Goal: Task Accomplishment & Management: Use online tool/utility

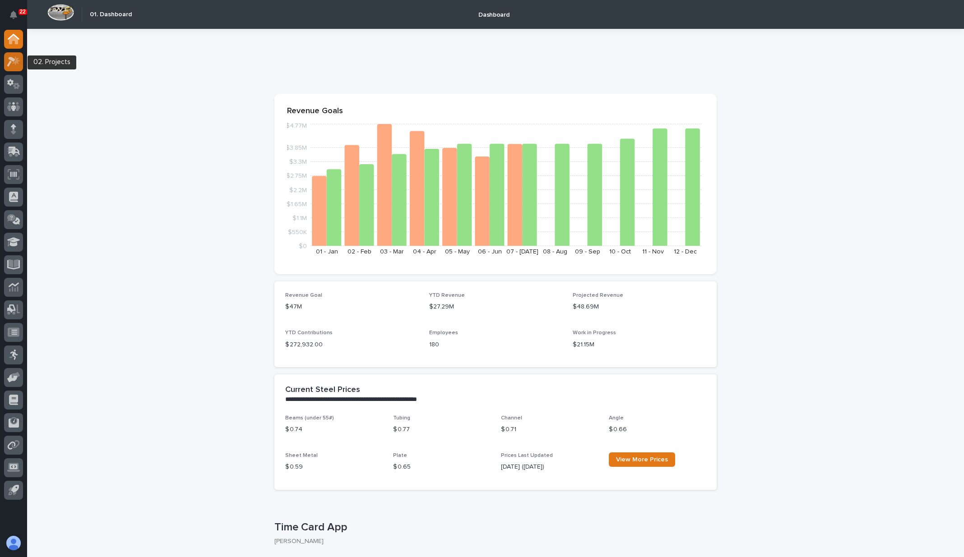
click at [7, 58] on icon at bounding box center [13, 61] width 13 height 10
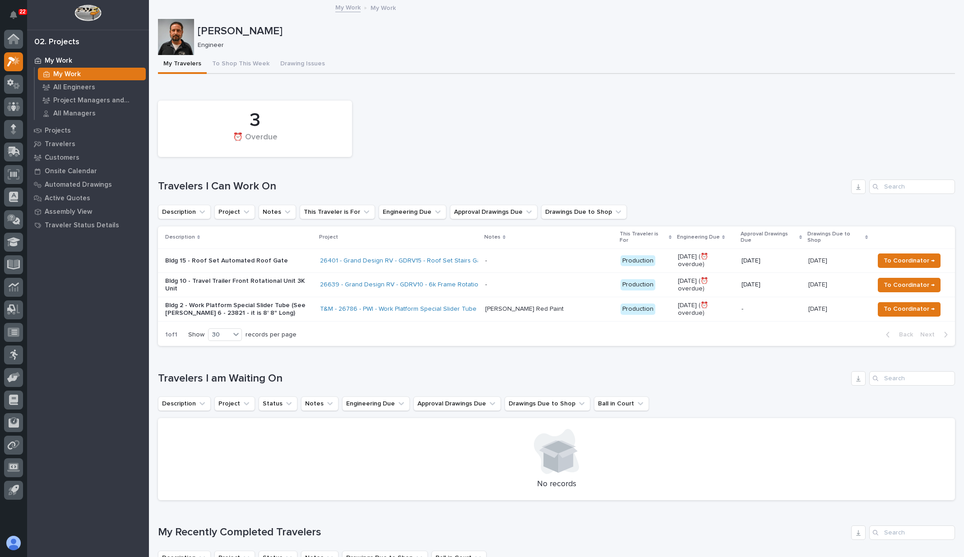
click at [789, 310] on div "-" at bounding box center [770, 309] width 59 height 15
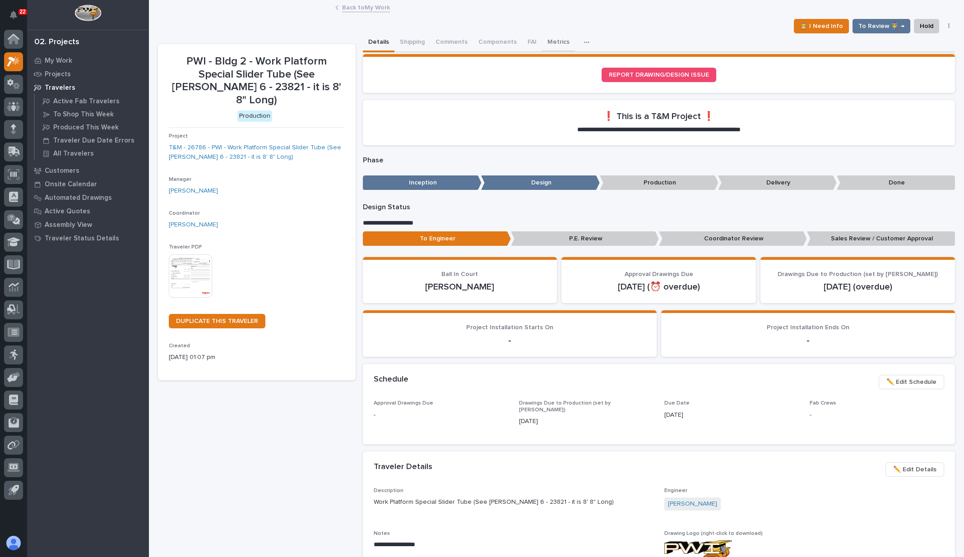
click at [558, 44] on button "Metrics" at bounding box center [558, 42] width 33 height 19
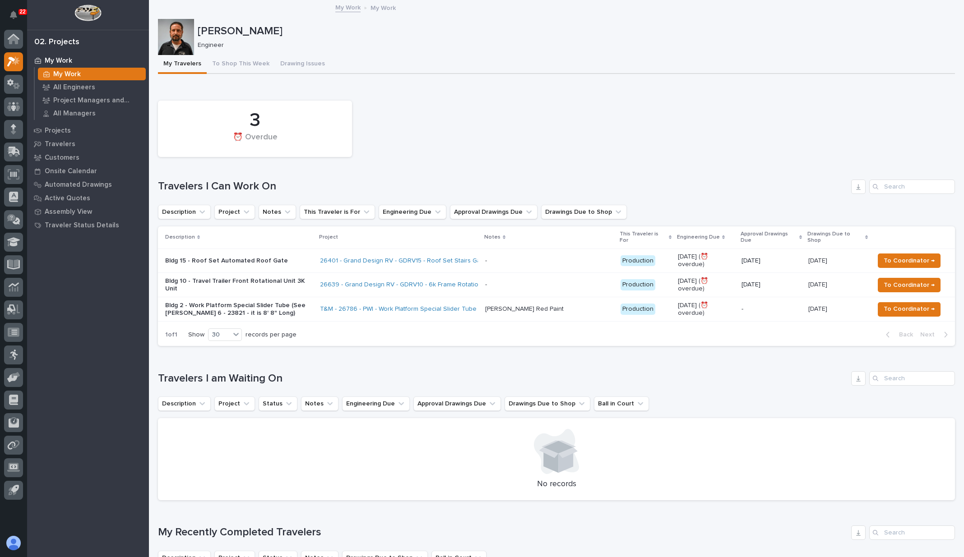
click at [588, 305] on p at bounding box center [549, 309] width 128 height 8
click at [903, 304] on span "To Coordinator →" at bounding box center [908, 309] width 51 height 11
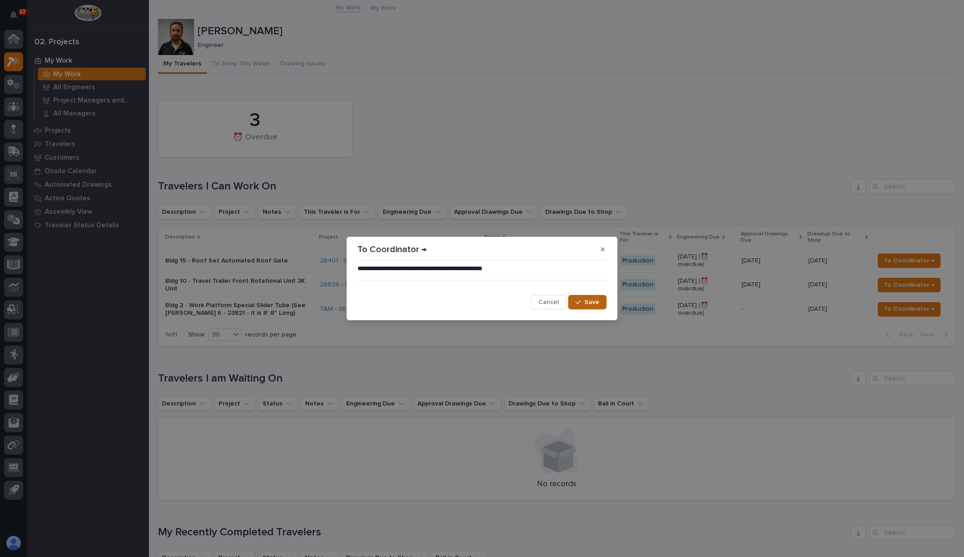
click at [587, 299] on span "Save" at bounding box center [591, 302] width 15 height 8
